Goal: Task Accomplishment & Management: Manage account settings

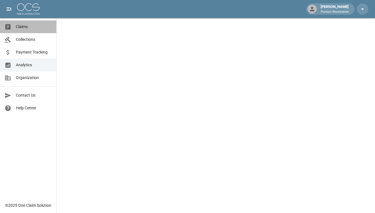
click at [26, 27] on span "Claims" at bounding box center [34, 27] width 36 height 6
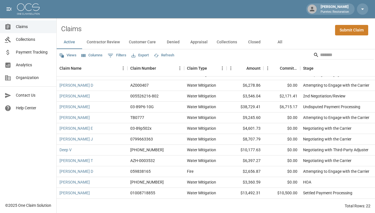
click at [97, 40] on button "Contractor Review" at bounding box center [103, 42] width 42 height 14
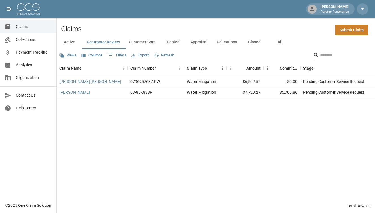
click at [139, 43] on button "Customer Care" at bounding box center [142, 42] width 36 height 14
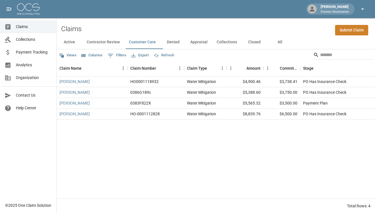
click at [363, 9] on icon "button" at bounding box center [362, 8] width 3 height 1
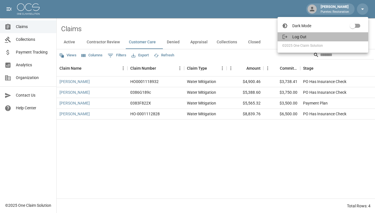
click at [313, 36] on span "Log Out" at bounding box center [327, 37] width 71 height 6
